Goal: Check status: Check status

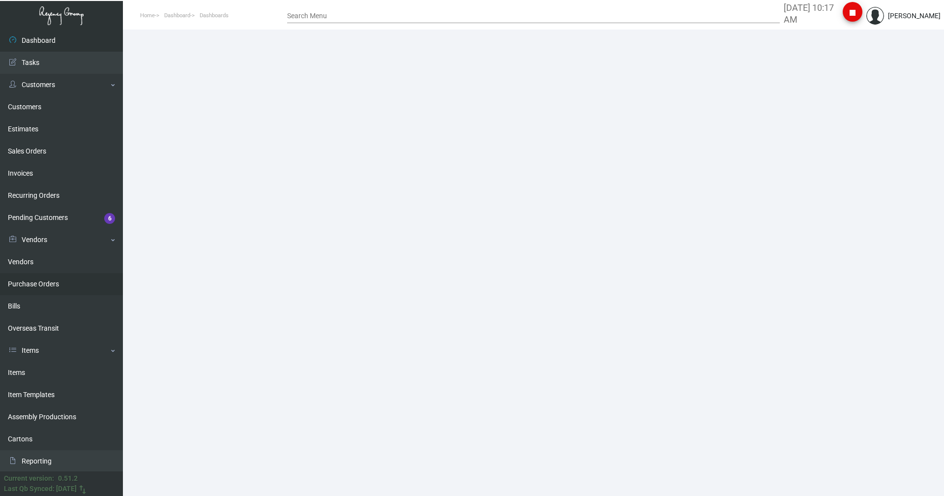
click at [39, 280] on link "Purchase Orders" at bounding box center [61, 284] width 123 height 22
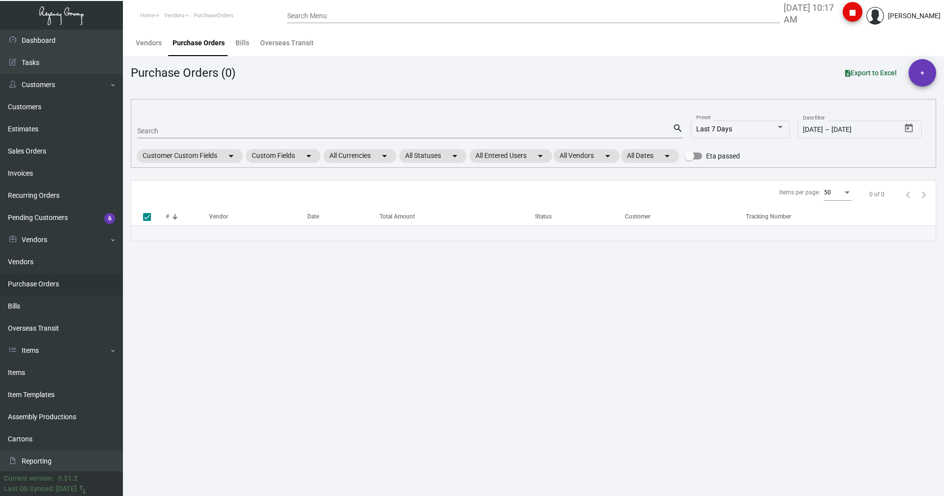
click at [173, 134] on input "Search" at bounding box center [404, 131] width 535 height 8
type input "106"
type input "1063"
checkbox input "false"
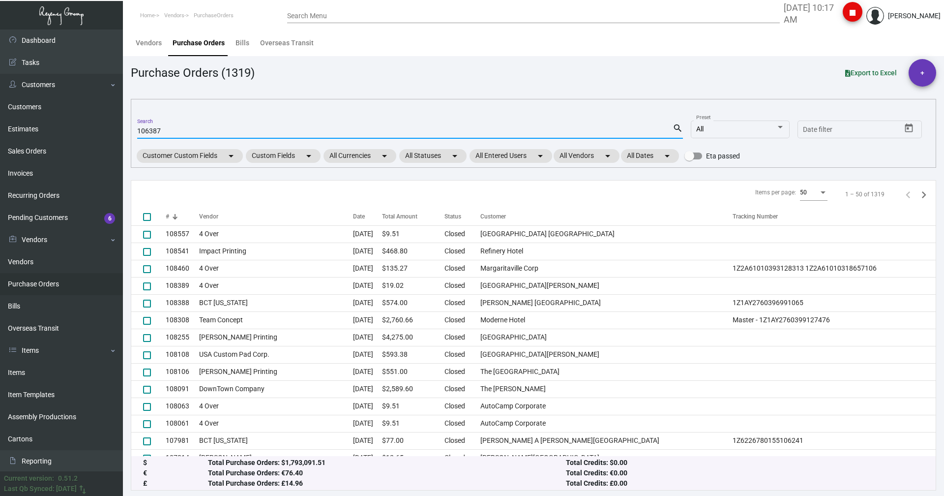
type input "106387"
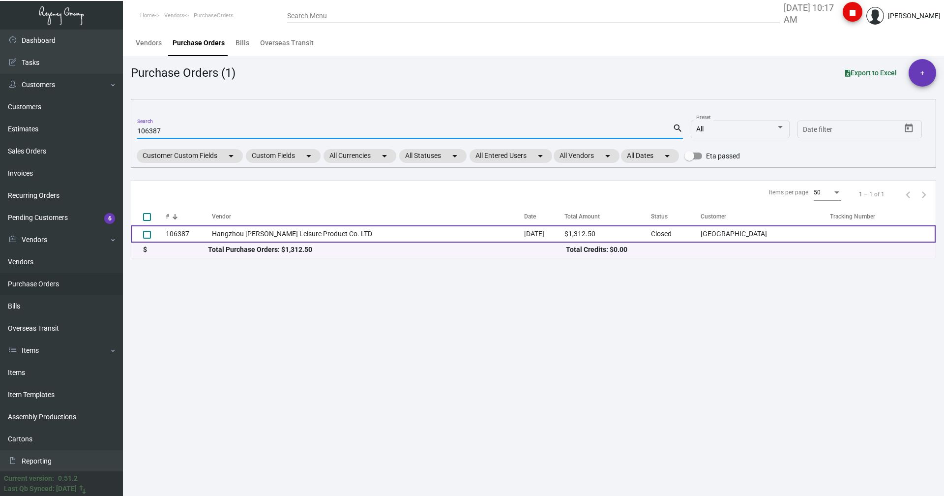
click at [245, 237] on td "Hangzhou [PERSON_NAME] Leisure Product Co. LTD" at bounding box center [368, 233] width 313 height 17
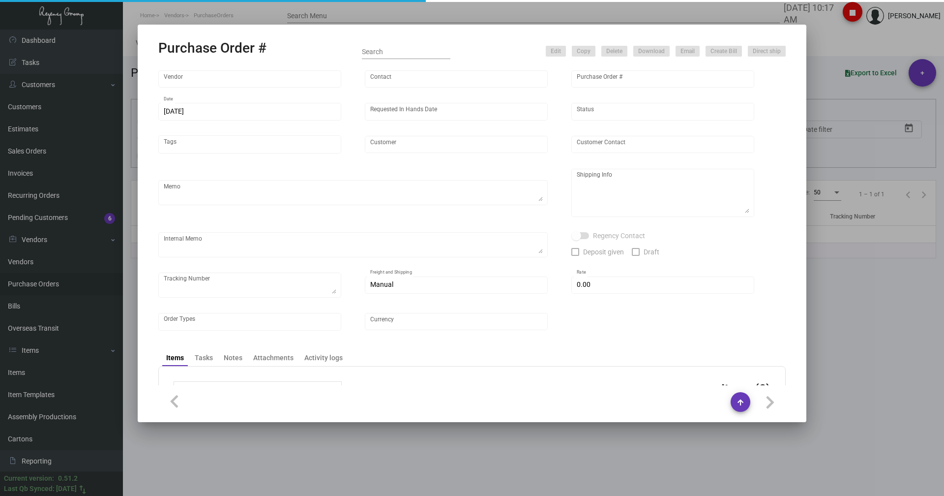
type input "Hangzhou [PERSON_NAME] Leisure Product Co. LTD"
type input "[PERSON_NAME]"
type input "106387"
type input "[DATE]"
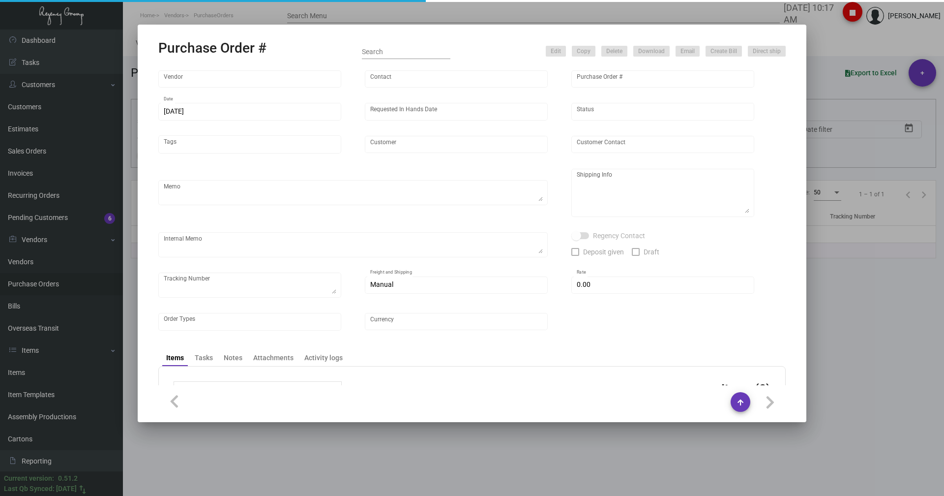
type input "[GEOGRAPHIC_DATA]"
type textarea "Please ship by boat to our NJ warehouse."
type textarea "Regency Group NJ - [PERSON_NAME] [STREET_ADDRESS]"
checkbox input "true"
type input "$ 0.00"
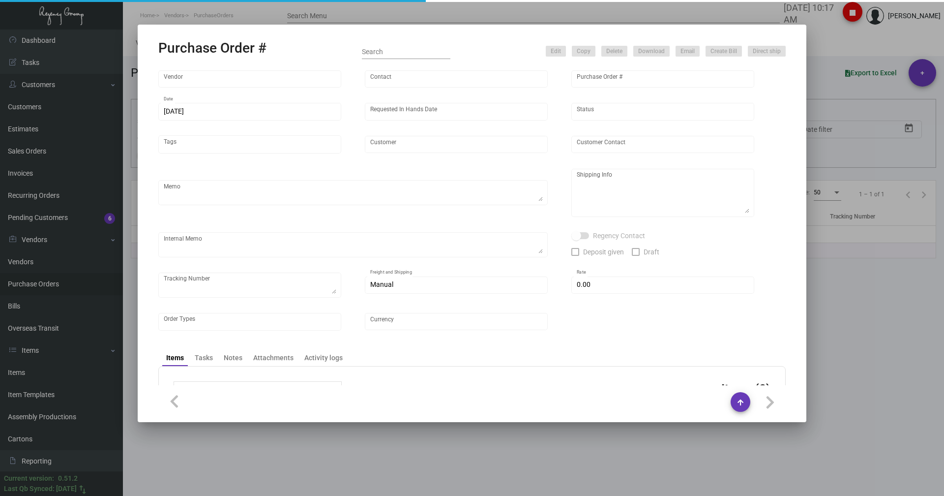
type input "United States Dollar $"
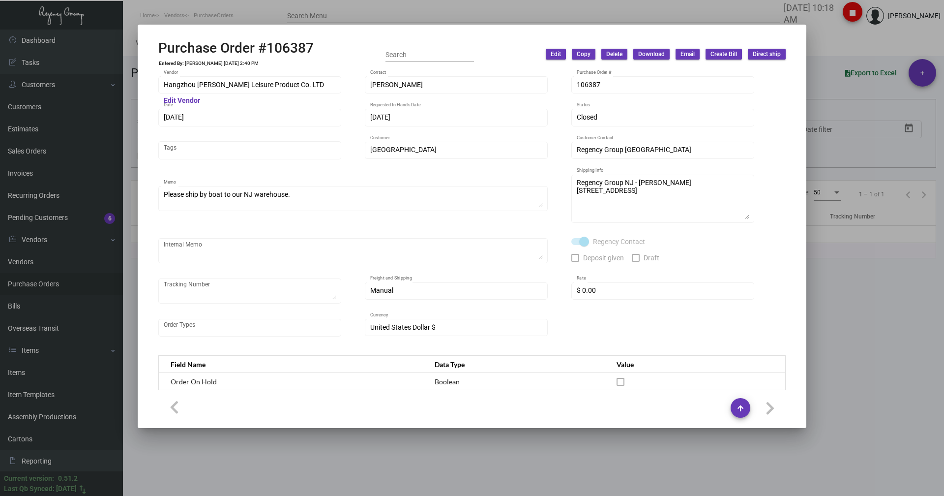
click at [204, 444] on div at bounding box center [472, 248] width 944 height 496
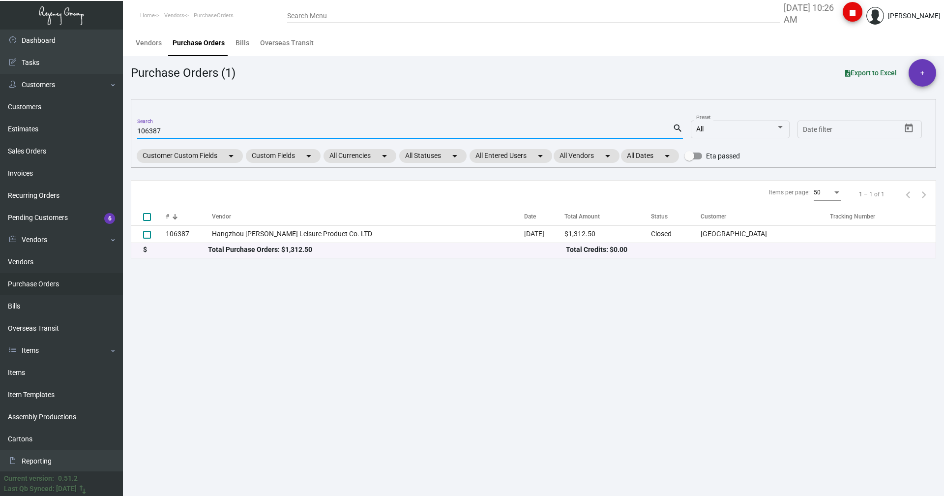
click at [171, 128] on input "106387" at bounding box center [404, 131] width 535 height 8
click at [45, 150] on link "Sales Orders" at bounding box center [61, 151] width 123 height 22
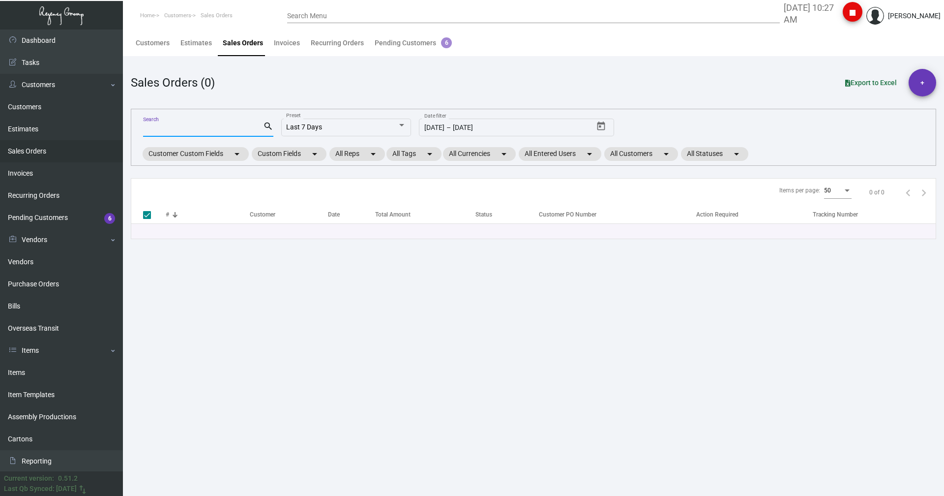
click at [178, 129] on input "Search" at bounding box center [203, 129] width 120 height 8
paste input "163438"
type input "163438"
checkbox input "false"
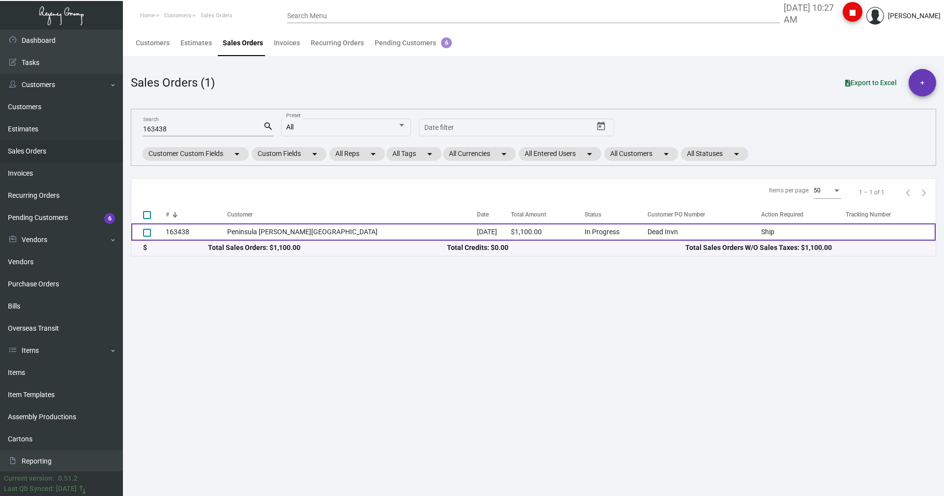
click at [211, 225] on td "163438" at bounding box center [196, 231] width 61 height 17
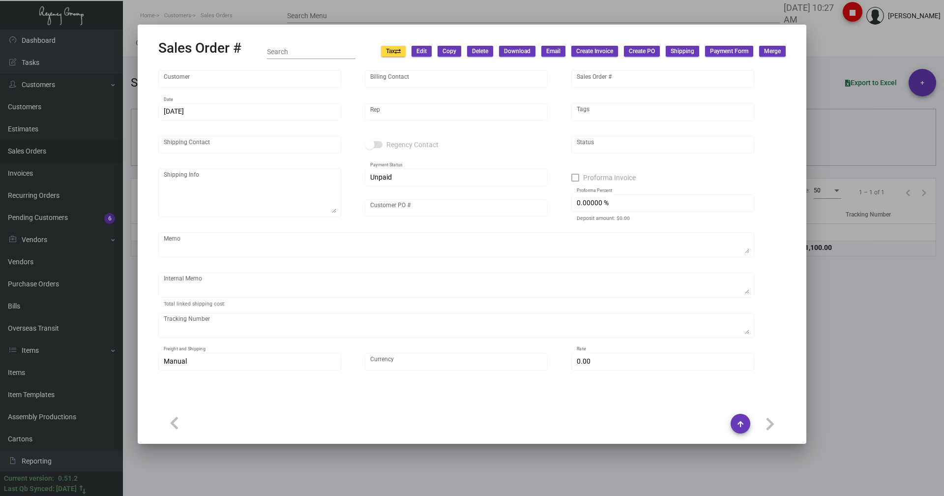
type input "Peninsula [PERSON_NAME][GEOGRAPHIC_DATA]"
type input "[PERSON_NAME]"
type input "163438"
type input "[DATE]"
type input "[PERSON_NAME]"
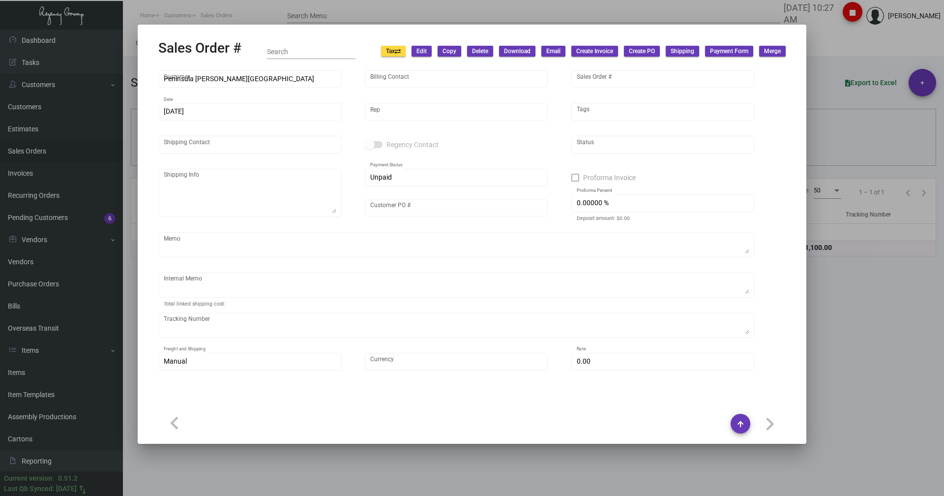
type input "[PERSON_NAME]"
type textarea "Peninsula [PERSON_NAME][GEOGRAPHIC_DATA] - [PERSON_NAME] [STREET_ADDRESS][PERSO…"
type input "Dead Invn"
type input "United States Dollar $"
type input "$ 0.00"
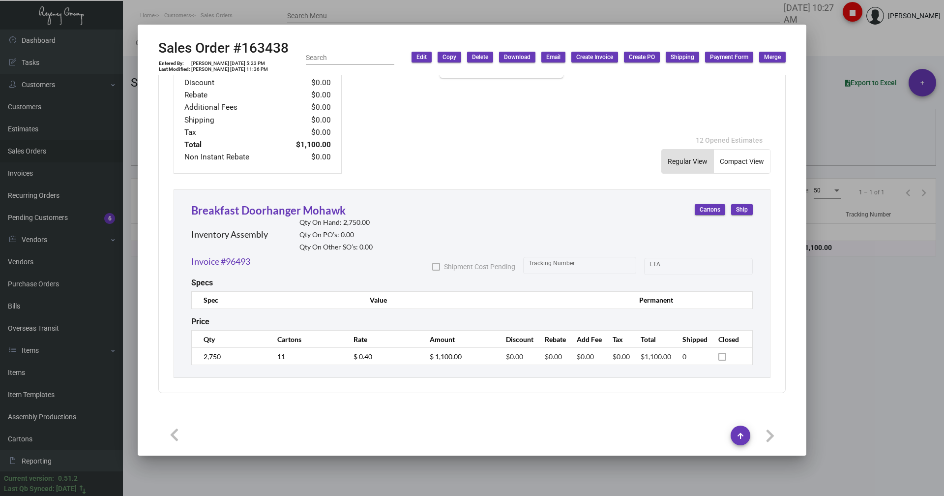
scroll to position [423, 0]
click at [213, 260] on link "Invoice #96493" at bounding box center [220, 259] width 59 height 13
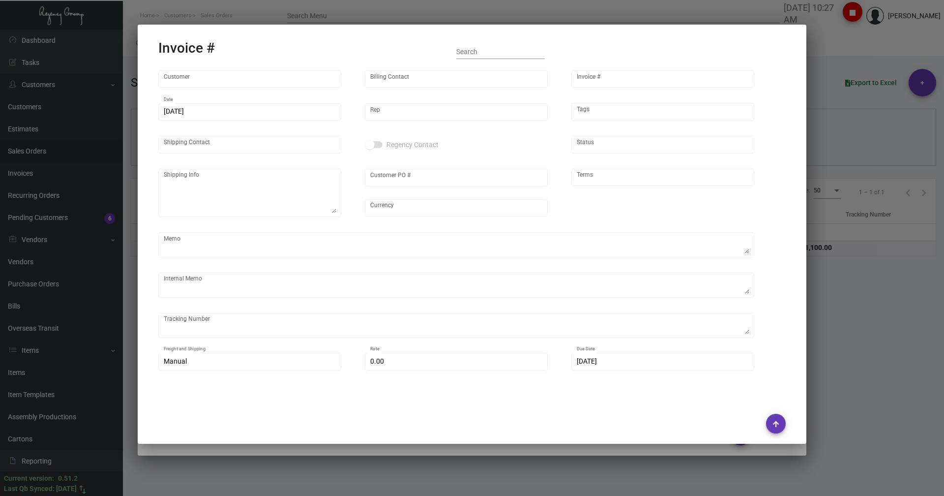
type input "Peninsula [PERSON_NAME][GEOGRAPHIC_DATA]"
type input "[PERSON_NAME]"
type input "96493"
type input "[DATE]"
type input "[PERSON_NAME]"
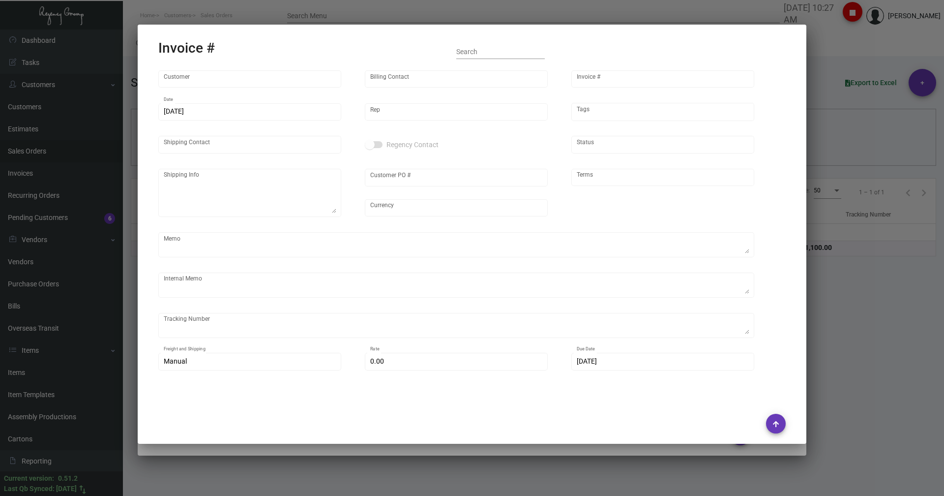
type input "[PERSON_NAME]"
type textarea "Peninsula [PERSON_NAME][GEOGRAPHIC_DATA] - [PERSON_NAME] [STREET_ADDRESS][PERSO…"
type input "Dead Invn"
type input "United States Dollar $"
type input "Net 30"
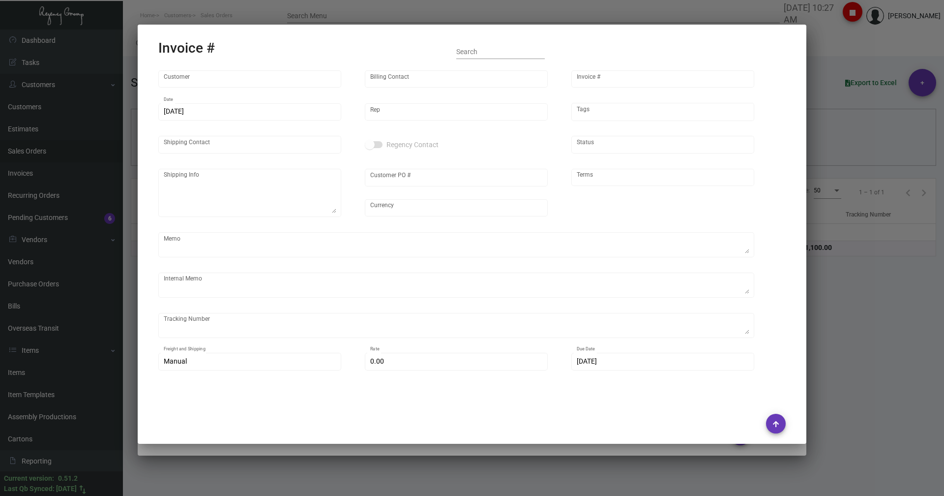
type input "20.00000 %"
type input "[DATE]"
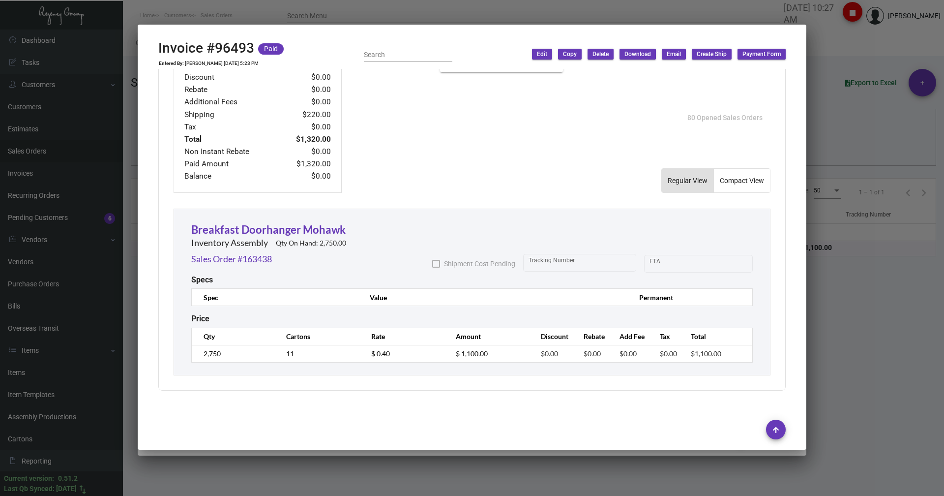
scroll to position [443, 0]
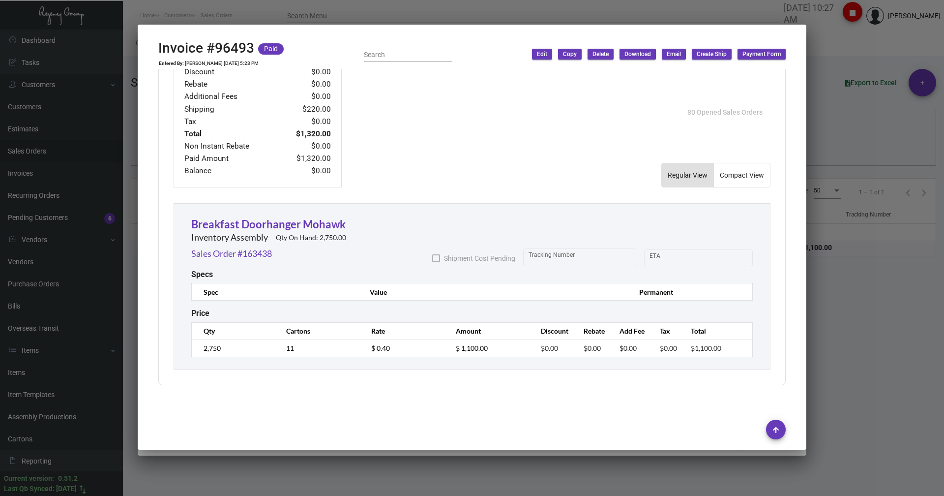
click at [471, 43] on div at bounding box center [472, 248] width 944 height 496
